Goal: Transaction & Acquisition: Obtain resource

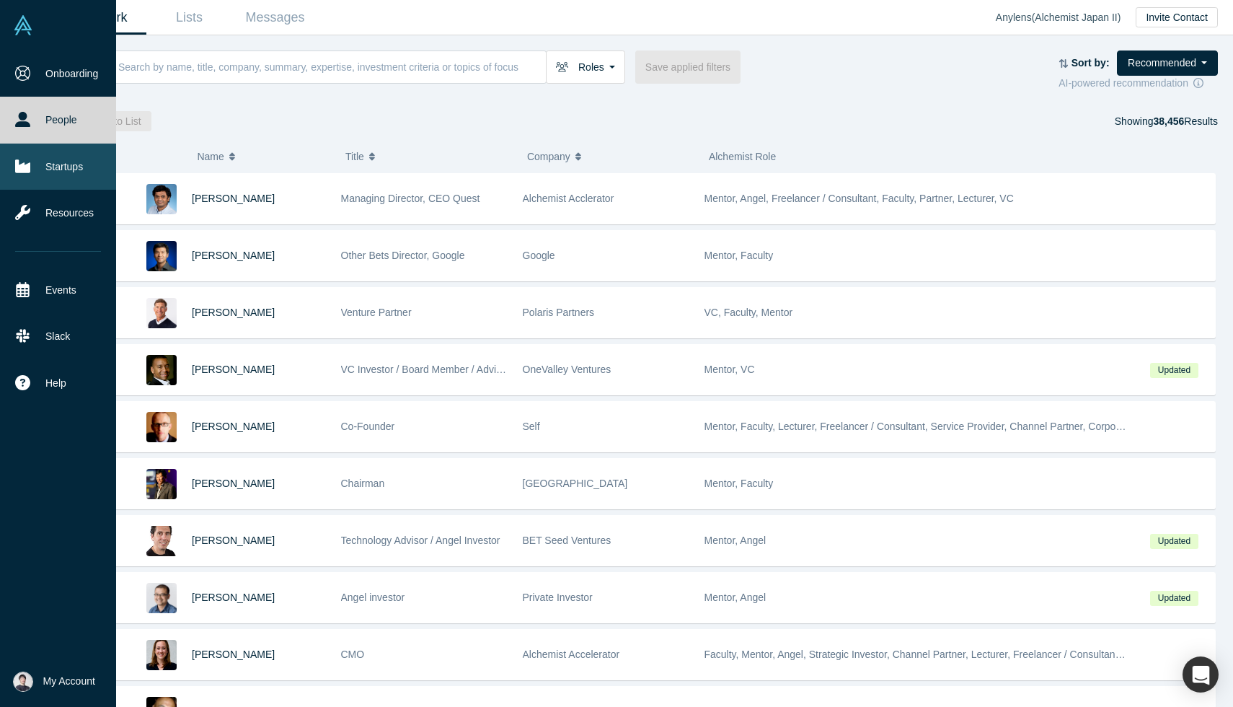
click at [36, 164] on link "Startups" at bounding box center [58, 167] width 116 height 46
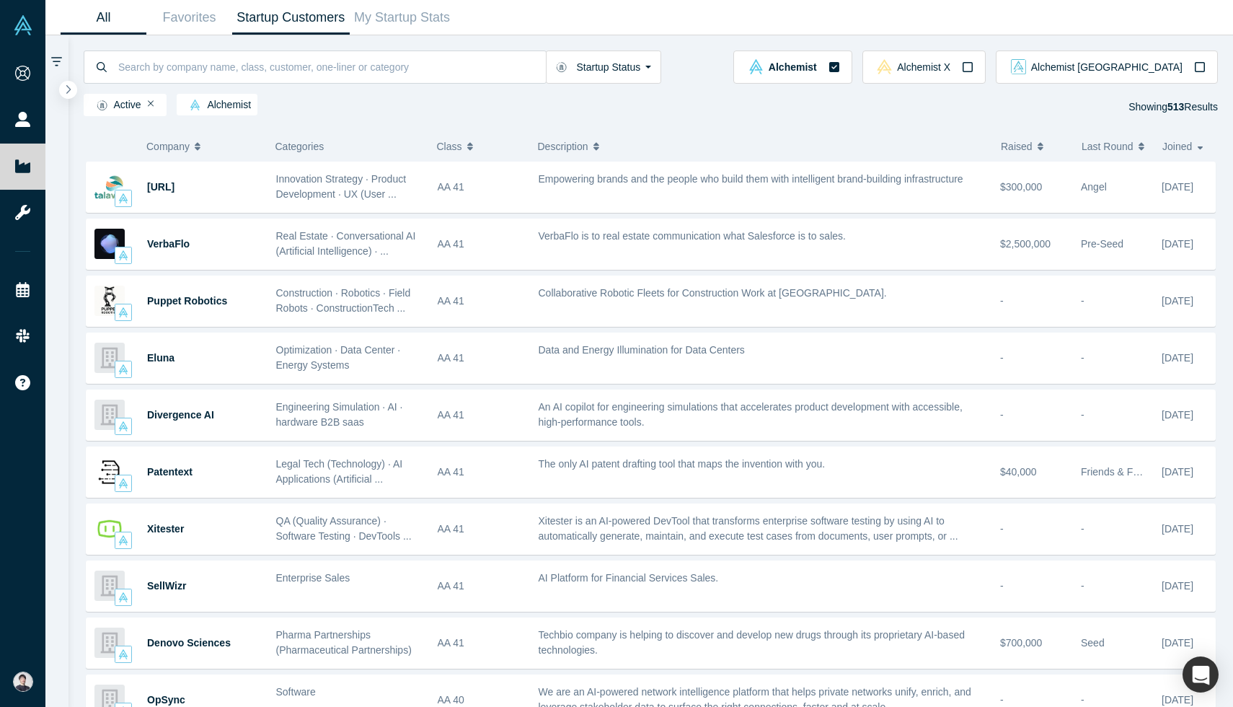
click at [311, 25] on link "Startup Customers" at bounding box center [291, 18] width 118 height 34
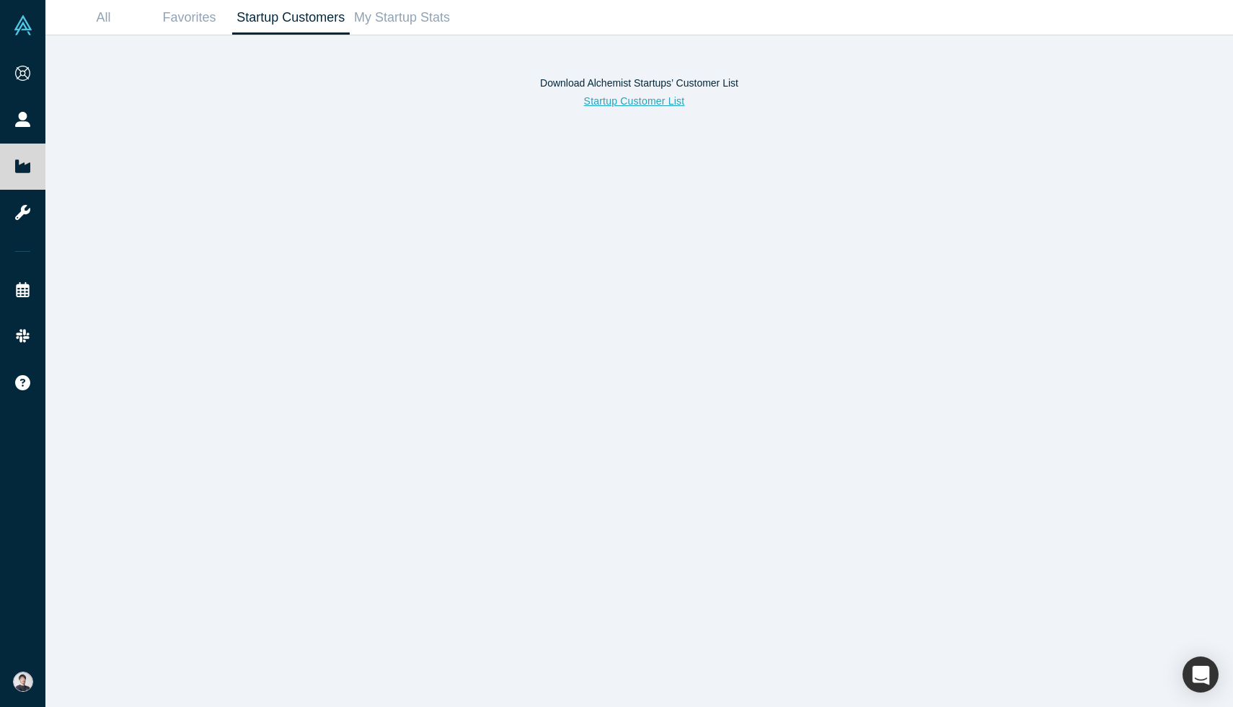
click at [620, 104] on button "Startup Customer List" at bounding box center [634, 101] width 131 height 25
click at [204, 19] on link "Favorites" at bounding box center [189, 18] width 86 height 34
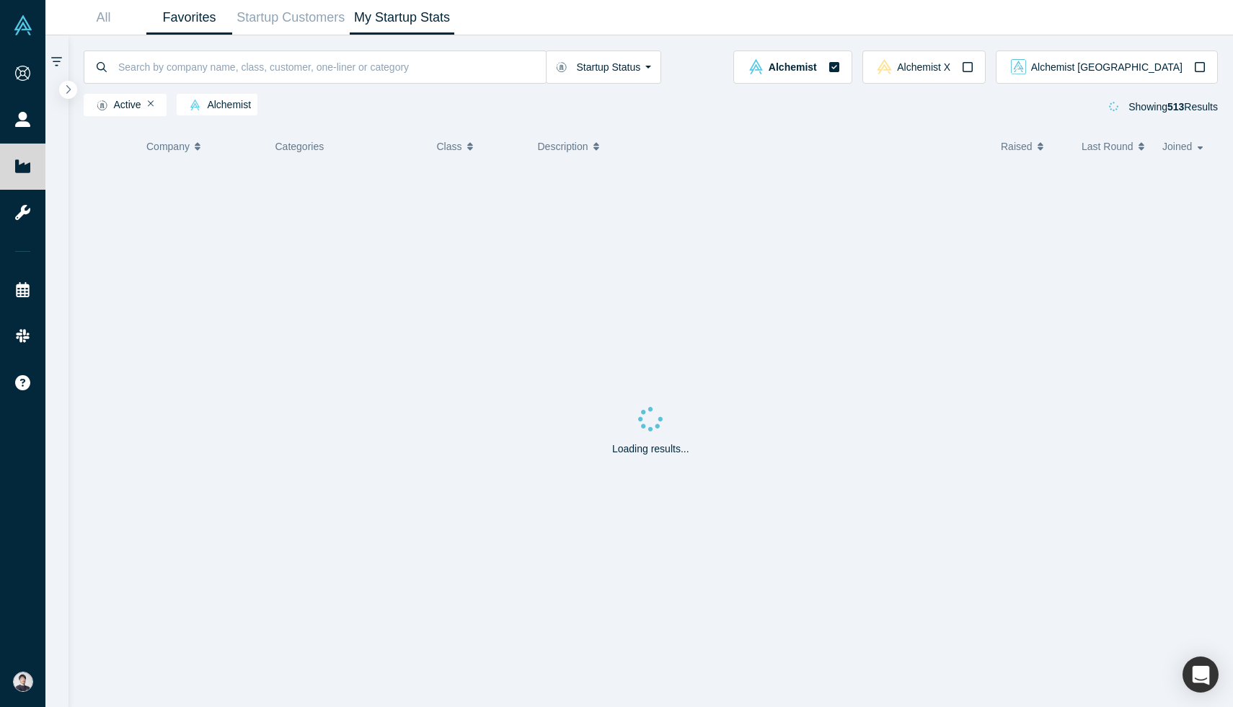
click at [388, 27] on link "My Startup Stats" at bounding box center [402, 18] width 105 height 34
